Goal: Information Seeking & Learning: Check status

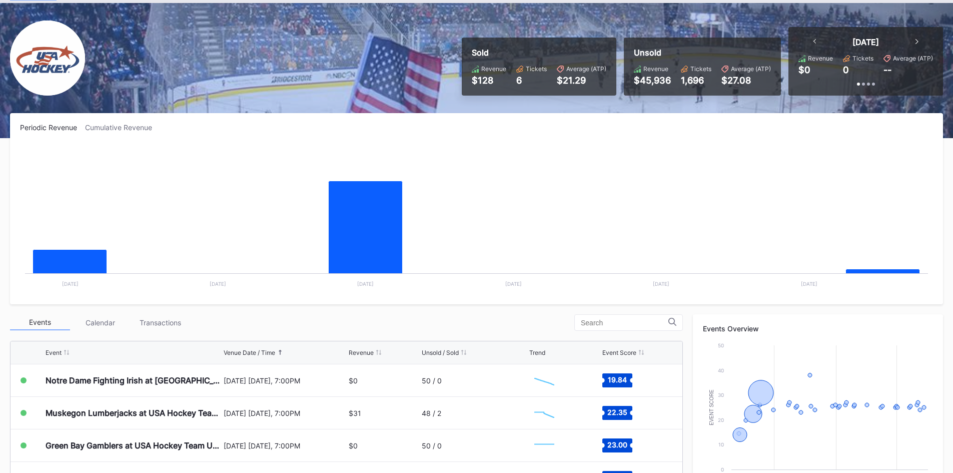
scroll to position [100, 0]
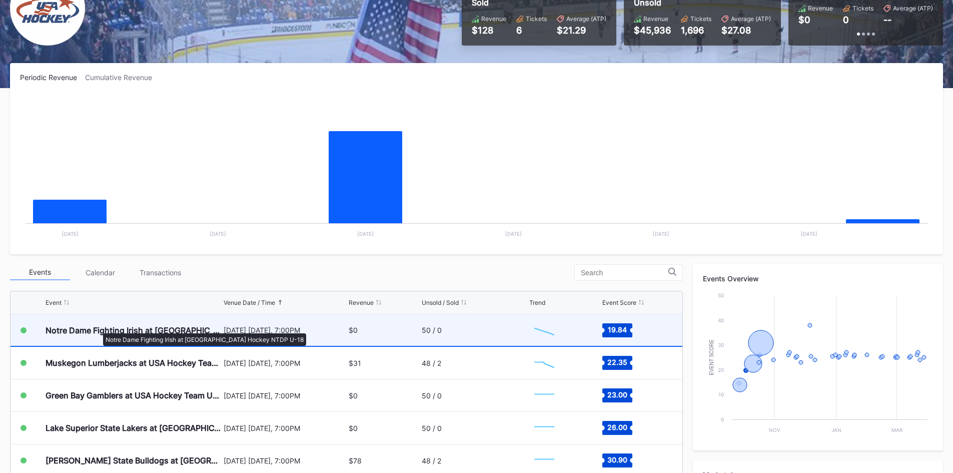
click at [98, 328] on div "Notre Dame Fighting Irish at [GEOGRAPHIC_DATA] Hockey NTDP U-18" at bounding box center [134, 330] width 176 height 10
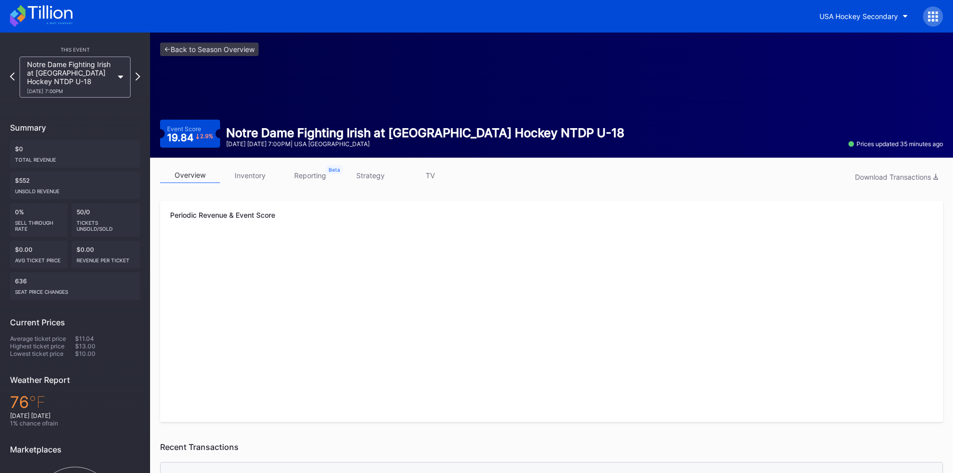
click at [252, 172] on link "inventory" at bounding box center [250, 176] width 60 height 16
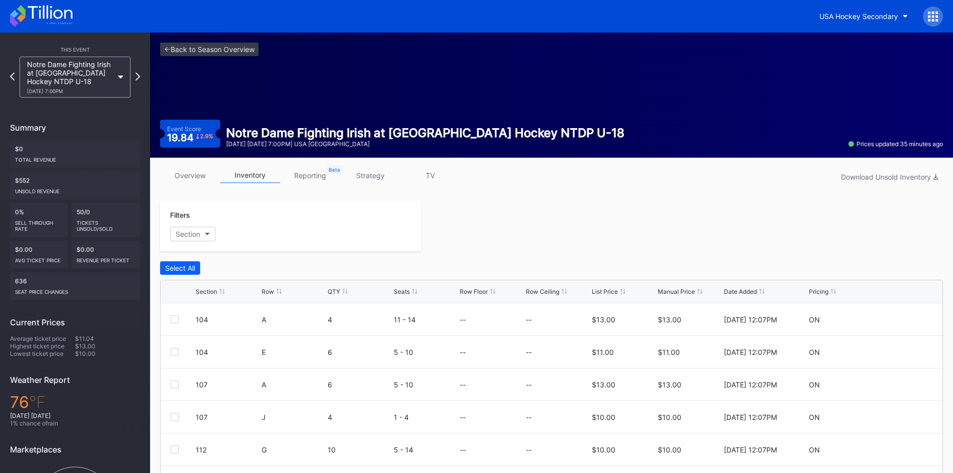
click at [46, 10] on icon at bounding box center [41, 16] width 63 height 22
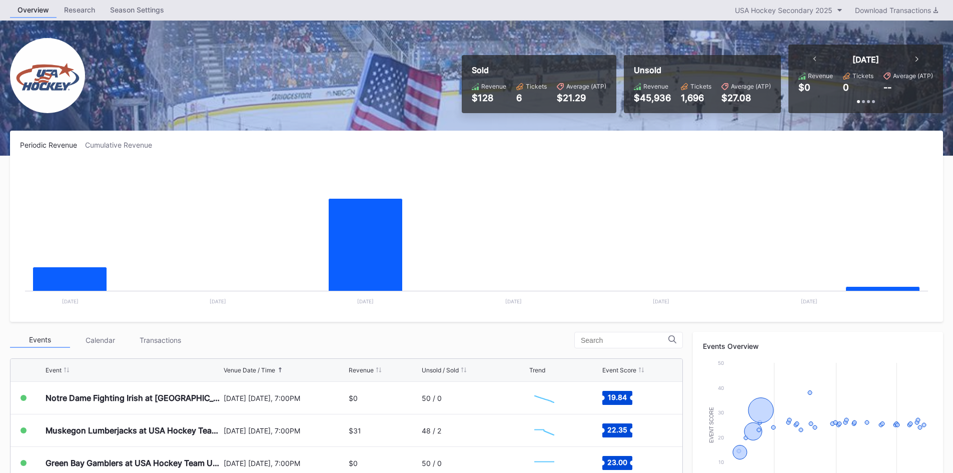
scroll to position [50, 0]
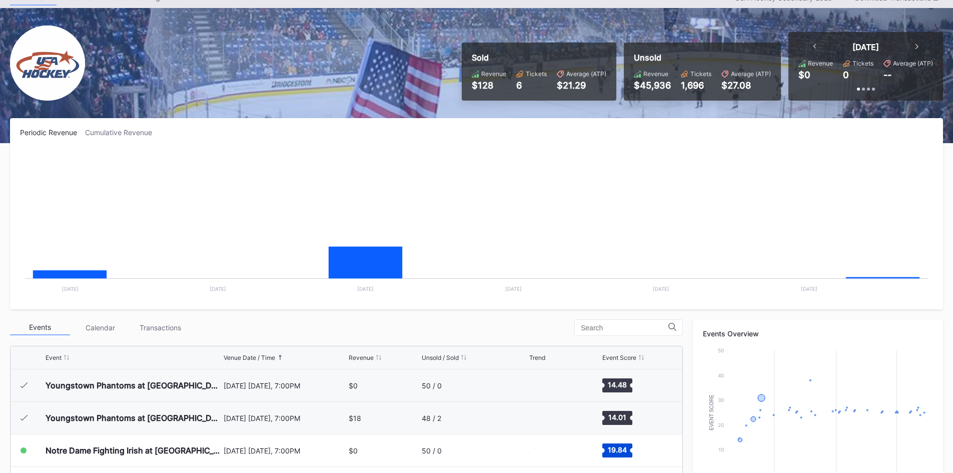
scroll to position [65, 0]
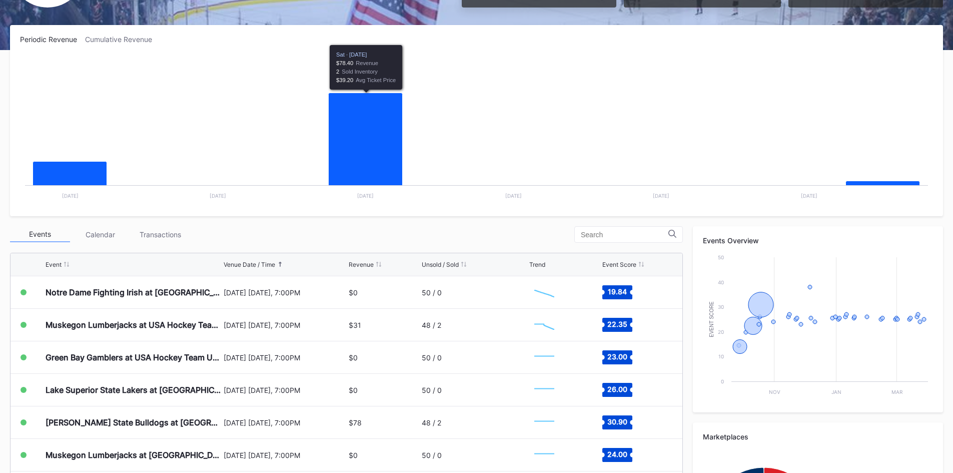
scroll to position [142, 0]
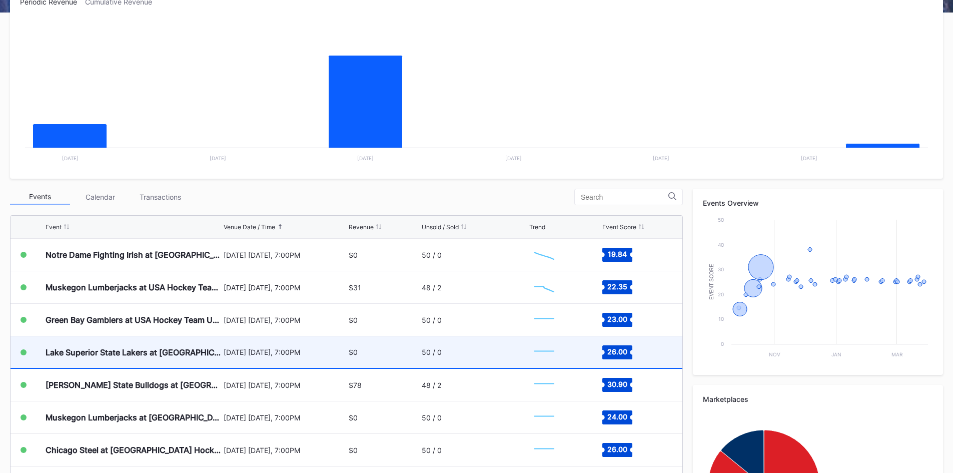
scroll to position [200, 0]
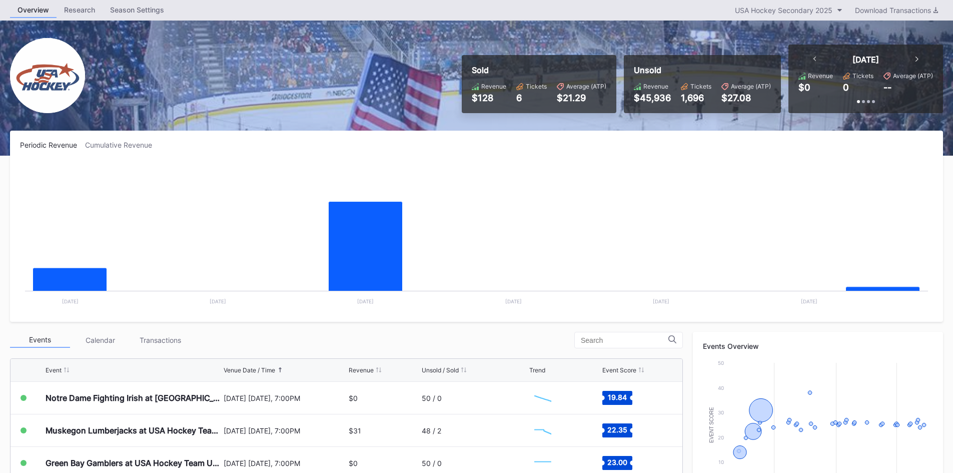
scroll to position [50, 0]
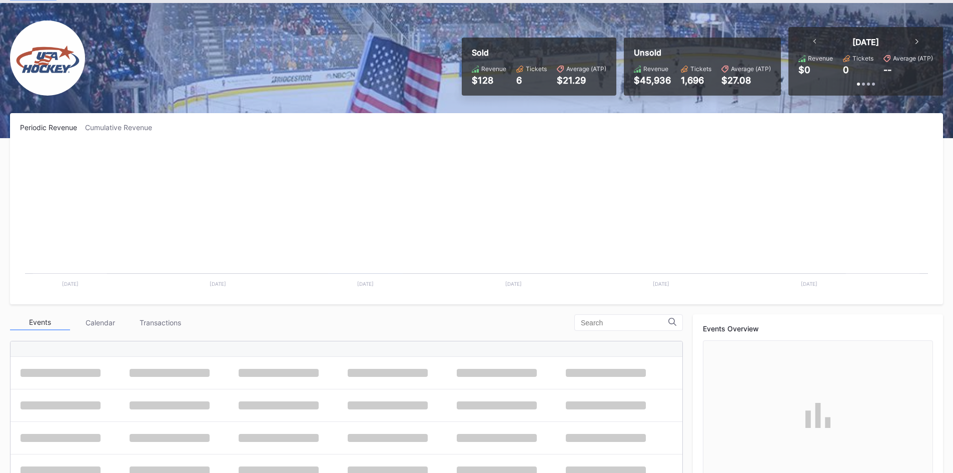
scroll to position [65, 0]
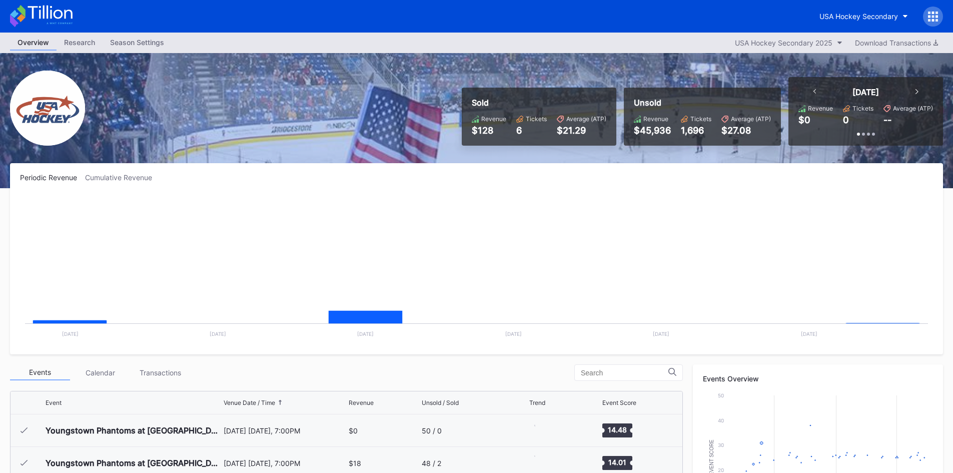
scroll to position [65, 0]
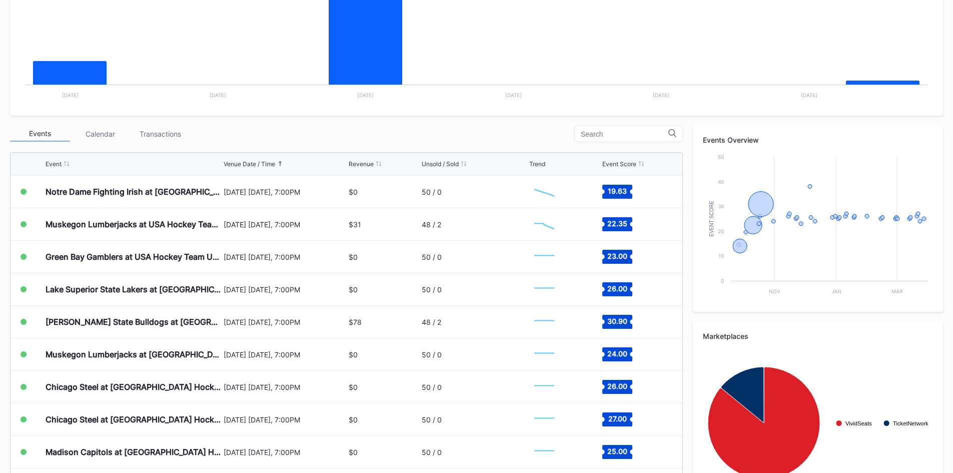
scroll to position [250, 0]
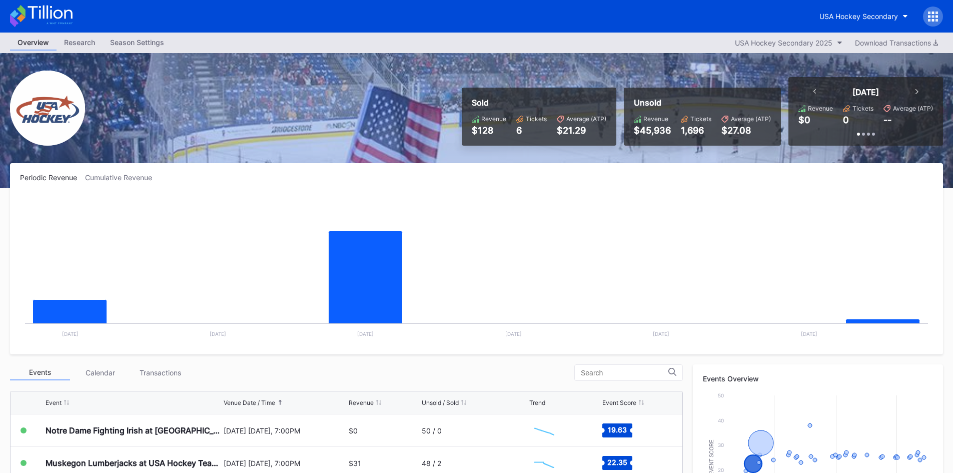
scroll to position [65, 0]
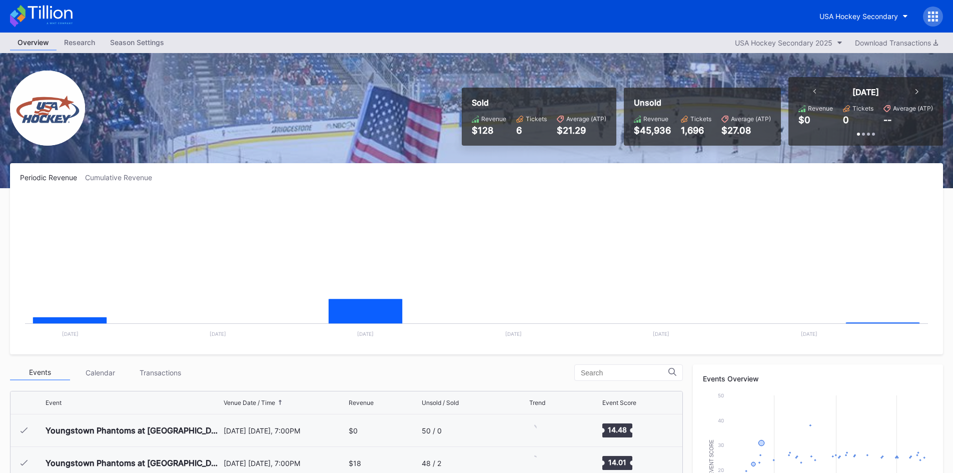
scroll to position [65, 0]
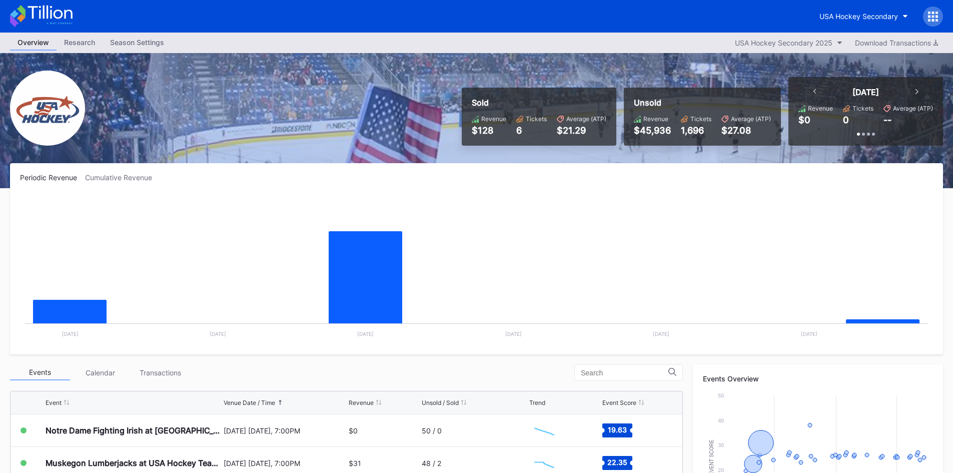
click at [535, 225] on rect "Chart title" at bounding box center [476, 269] width 913 height 150
click at [469, 213] on rect "Chart title" at bounding box center [476, 269] width 913 height 150
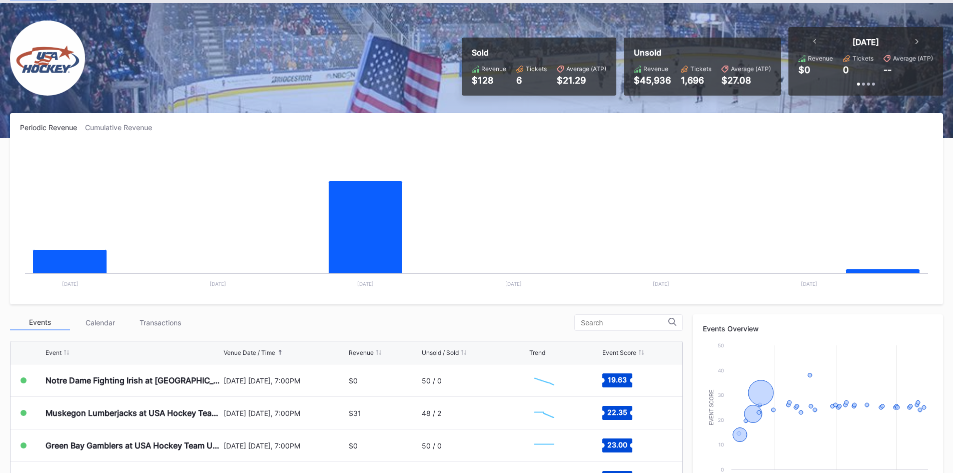
click at [143, 122] on div "Periodic Revenue Cumulative Revenue Created with Highcharts 11.2.0 Chart title …" at bounding box center [476, 208] width 933 height 191
click at [137, 128] on div "Cumulative Revenue" at bounding box center [122, 127] width 75 height 9
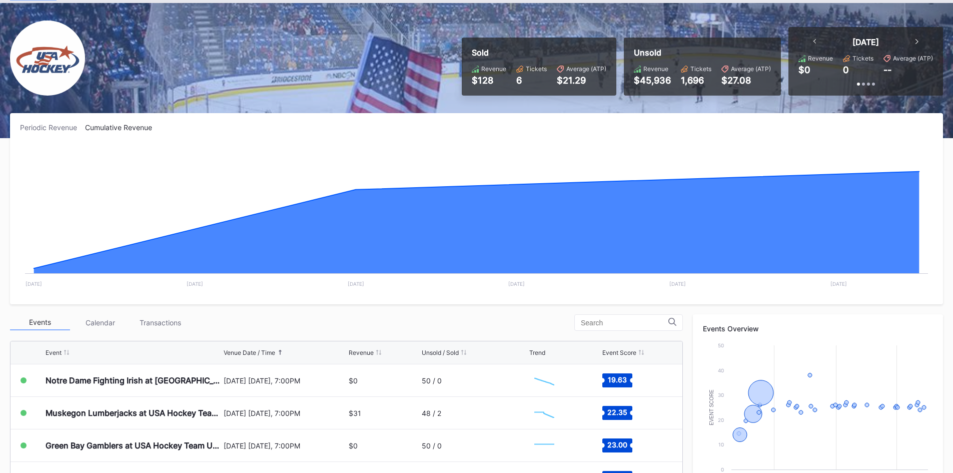
click at [78, 126] on div "Periodic Revenue" at bounding box center [52, 127] width 65 height 9
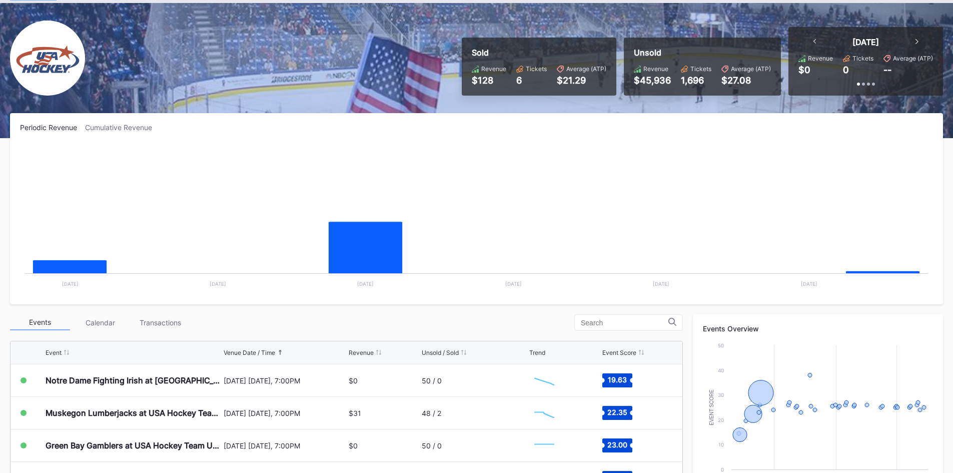
click at [125, 133] on div "Periodic Revenue Cumulative Revenue Created with Highcharts 11.2.0 Chart title …" at bounding box center [476, 208] width 933 height 191
click at [123, 129] on div "Cumulative Revenue" at bounding box center [122, 127] width 75 height 9
